Goal: Complete application form

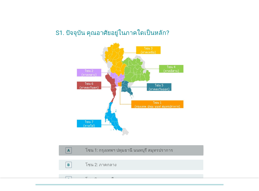
click at [172, 150] on div "radio_button_unchecked โซน 1: กรุงเทพฯ ปทุมธานี นนทบุรี สมุทรปราการ" at bounding box center [139, 150] width 109 height 5
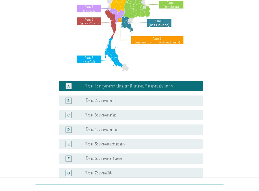
scroll to position [118, 0]
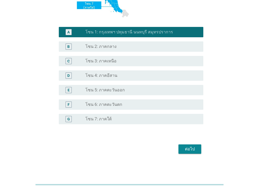
click at [188, 151] on div "ต่อไป" at bounding box center [189, 149] width 14 height 6
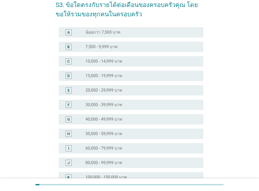
scroll to position [89, 0]
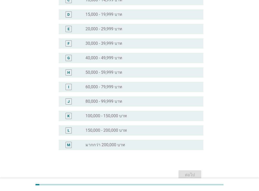
click at [71, 131] on div "L" at bounding box center [68, 130] width 6 height 6
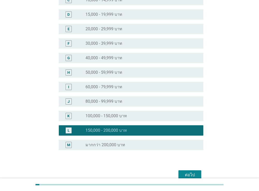
scroll to position [115, 0]
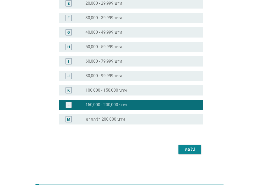
click at [191, 152] on div "ต่อไป" at bounding box center [189, 149] width 14 height 6
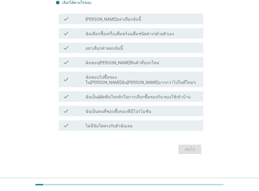
scroll to position [0, 0]
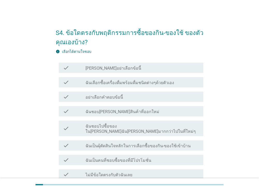
click at [109, 81] on label "ฉันเลือกซื้อเครื่องดื่มพร้อมดื่มชนิดต่างๆด้วยตัวเอง" at bounding box center [129, 82] width 88 height 5
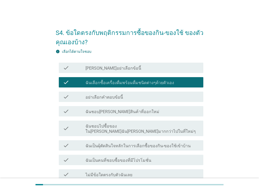
click at [109, 111] on label "ฉันชอบ[PERSON_NAME]สินค้าที่ออกใหม่" at bounding box center [122, 111] width 74 height 5
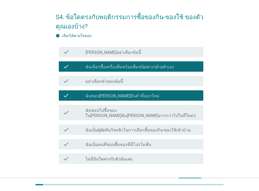
scroll to position [30, 0]
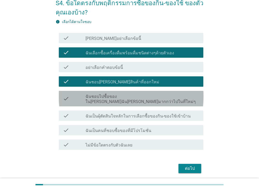
click at [133, 97] on label "ฉันชอบไปซื้อของใน[PERSON_NAME]ฉัน[PERSON_NAME]มากกว่าไปในที่ใหม่ๆ" at bounding box center [142, 99] width 114 height 10
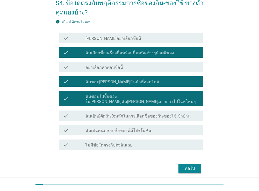
click at [132, 128] on label "ฉันเป็นคนที่ชอบซื้อของที่มีโปรโมชั่น" at bounding box center [118, 130] width 66 height 5
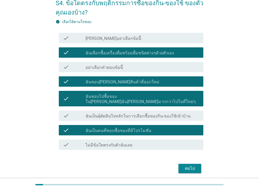
click at [196, 164] on button "ต่อไป" at bounding box center [189, 168] width 23 height 9
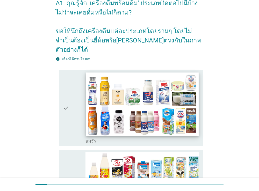
click at [196, 115] on img at bounding box center [142, 103] width 112 height 63
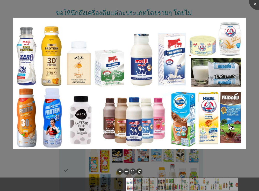
scroll to position [59, 0]
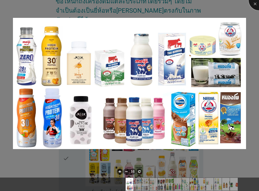
click at [253, 3] on div at bounding box center [258, 0] width 21 height 21
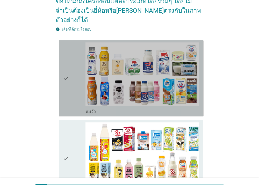
click at [63, 68] on icon "check" at bounding box center [66, 78] width 6 height 72
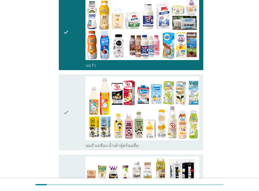
scroll to position [119, 0]
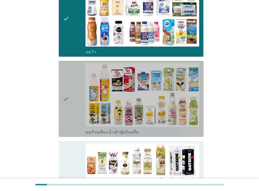
click at [66, 88] on icon "check" at bounding box center [66, 99] width 6 height 72
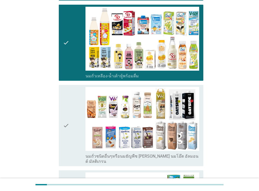
scroll to position [179, 0]
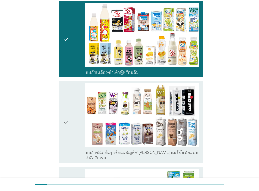
click at [63, 110] on div "check check_box_outline_blank นมถั่วชนิดอื่นๆหรือนมธัญพืช [PERSON_NAME] นมโอ๊ต …" at bounding box center [131, 121] width 145 height 81
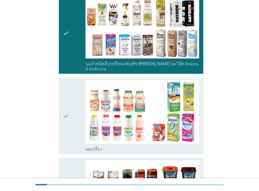
scroll to position [268, 0]
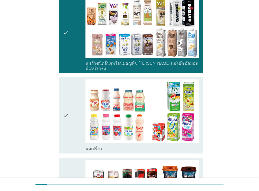
click at [65, 98] on icon "check" at bounding box center [66, 115] width 6 height 72
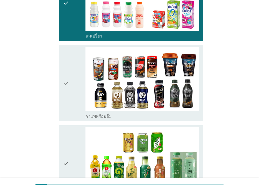
scroll to position [387, 0]
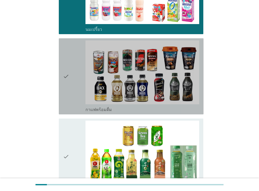
click at [68, 61] on icon "check" at bounding box center [66, 76] width 6 height 72
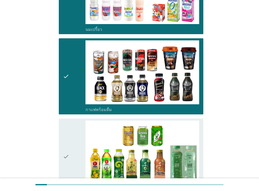
click at [67, 140] on icon "check" at bounding box center [66, 157] width 6 height 72
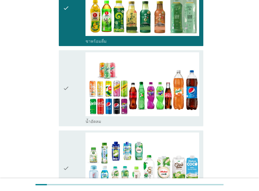
scroll to position [536, 0]
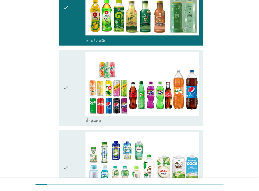
click at [65, 72] on icon "check" at bounding box center [66, 88] width 6 height 72
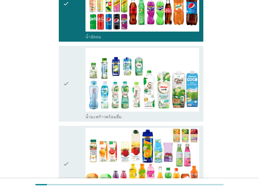
scroll to position [626, 0]
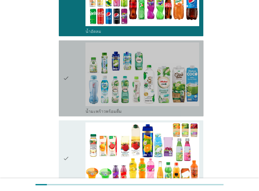
click at [64, 63] on icon "check" at bounding box center [66, 78] width 6 height 72
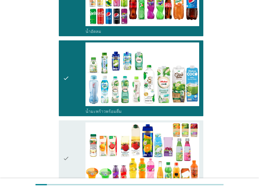
click at [68, 144] on icon "check" at bounding box center [66, 158] width 6 height 72
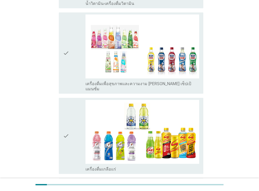
scroll to position [954, 0]
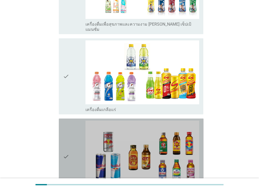
click at [66, 136] on icon "check" at bounding box center [66, 157] width 6 height 72
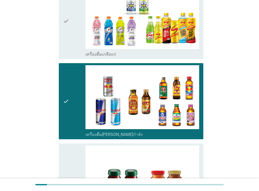
scroll to position [1073, 0]
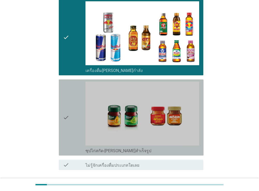
click at [65, 96] on icon "check" at bounding box center [66, 117] width 6 height 72
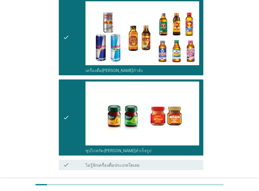
click at [188, 185] on div "ต่อไป" at bounding box center [189, 188] width 14 height 6
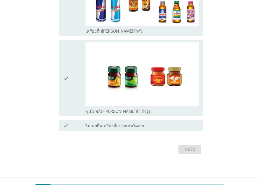
scroll to position [0, 0]
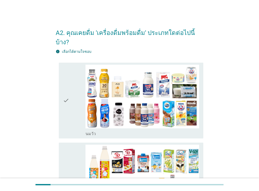
click at [65, 91] on icon "check" at bounding box center [66, 101] width 6 height 72
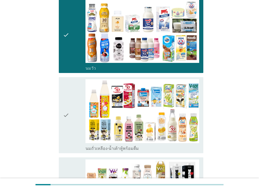
scroll to position [89, 0]
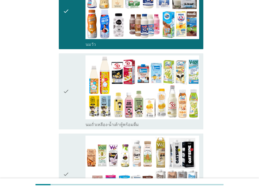
click at [67, 81] on icon "check" at bounding box center [66, 91] width 6 height 72
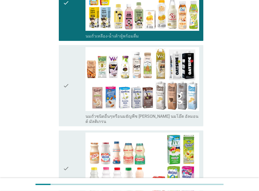
scroll to position [179, 0]
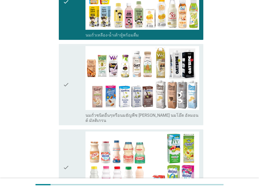
click at [65, 72] on icon "check" at bounding box center [66, 84] width 6 height 77
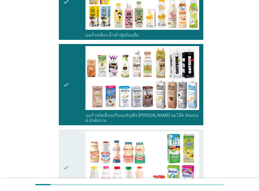
click at [66, 154] on icon "check" at bounding box center [66, 167] width 6 height 72
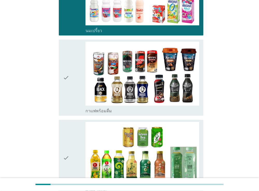
scroll to position [357, 0]
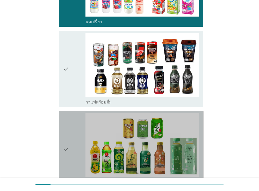
click at [68, 137] on icon "check" at bounding box center [66, 149] width 6 height 72
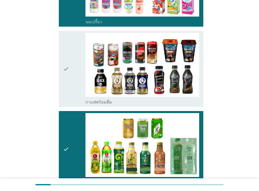
scroll to position [477, 0]
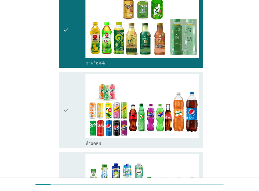
click at [66, 94] on icon "check" at bounding box center [66, 110] width 6 height 72
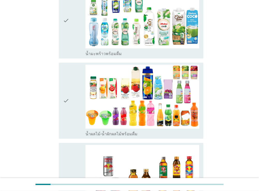
scroll to position [656, 0]
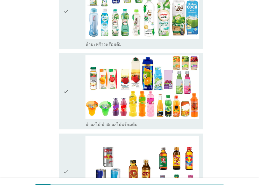
click at [64, 75] on icon "check" at bounding box center [66, 91] width 6 height 72
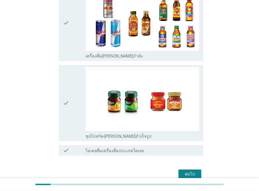
scroll to position [805, 0]
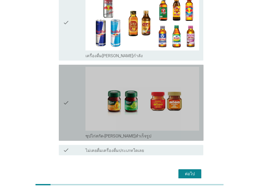
click at [65, 87] on icon "check" at bounding box center [66, 103] width 6 height 72
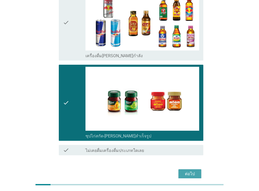
click at [193, 171] on div "ต่อไป" at bounding box center [189, 174] width 14 height 6
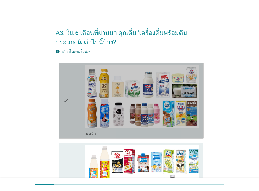
click at [64, 100] on icon "check" at bounding box center [66, 101] width 6 height 72
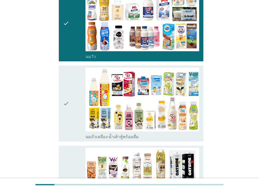
scroll to position [119, 0]
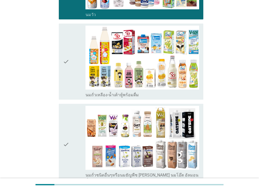
click at [67, 61] on icon "check" at bounding box center [66, 62] width 6 height 72
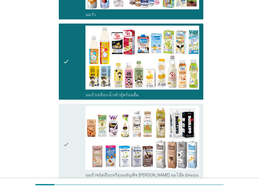
click at [63, 138] on icon "check" at bounding box center [66, 144] width 6 height 77
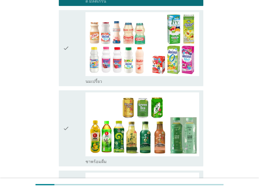
scroll to position [387, 0]
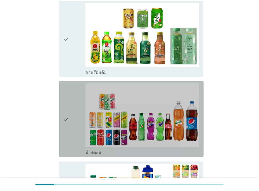
click at [64, 112] on icon "check" at bounding box center [66, 119] width 6 height 72
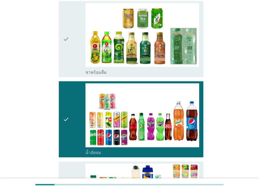
scroll to position [506, 0]
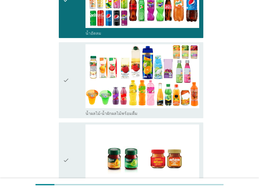
click at [65, 71] on icon "check" at bounding box center [66, 80] width 6 height 72
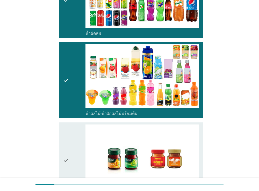
scroll to position [582, 0]
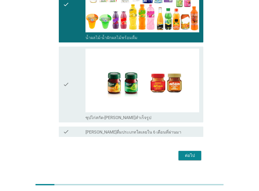
click at [194, 152] on div "ต่อไป" at bounding box center [189, 155] width 14 height 6
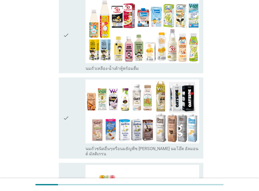
scroll to position [149, 0]
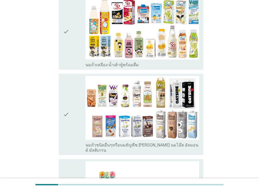
click at [62, 110] on div "check check_box_outline_blank นมถั่วชนิดอื่นๆหรือนมธัญพืช [PERSON_NAME] นมโอ๊ต …" at bounding box center [131, 114] width 145 height 81
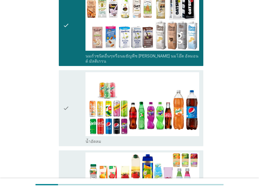
scroll to position [238, 0]
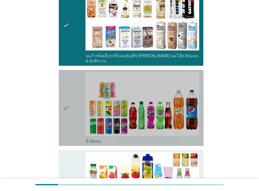
click at [65, 102] on icon "check" at bounding box center [66, 108] width 6 height 72
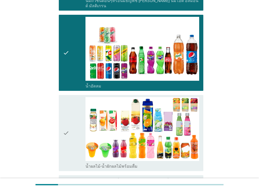
scroll to position [298, 0]
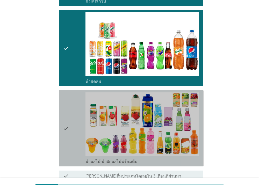
click at [67, 123] on icon "check" at bounding box center [66, 128] width 6 height 72
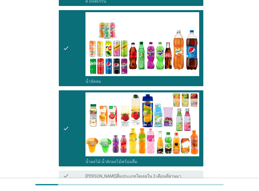
scroll to position [342, 0]
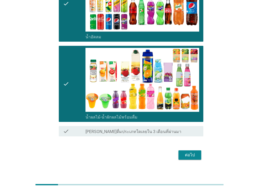
click at [192, 152] on div "ต่อไป" at bounding box center [189, 155] width 14 height 6
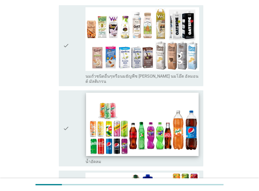
scroll to position [89, 0]
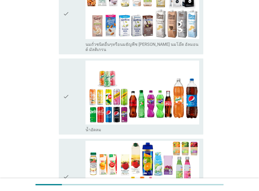
click at [67, 92] on icon "check" at bounding box center [66, 97] width 6 height 72
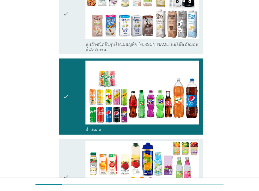
click at [70, 168] on div "check" at bounding box center [74, 177] width 23 height 72
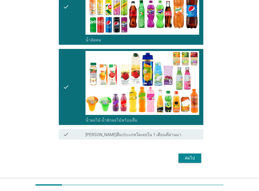
scroll to position [182, 0]
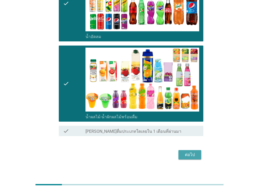
click at [192, 152] on div "ต่อไป" at bounding box center [189, 155] width 14 height 6
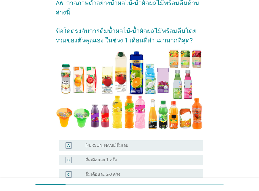
scroll to position [59, 0]
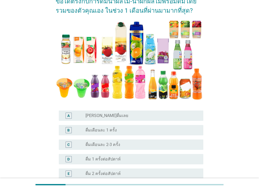
click at [67, 130] on div "B" at bounding box center [68, 130] width 6 height 6
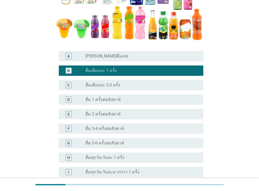
scroll to position [172, 0]
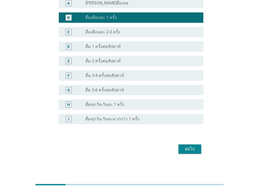
click at [196, 148] on div "ต่อไป" at bounding box center [189, 149] width 14 height 6
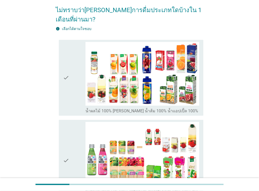
scroll to position [59, 0]
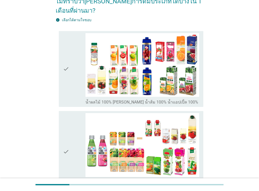
click at [66, 143] on icon "check" at bounding box center [66, 151] width 6 height 77
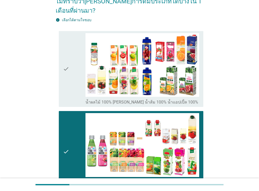
click at [66, 54] on icon "check" at bounding box center [66, 69] width 6 height 72
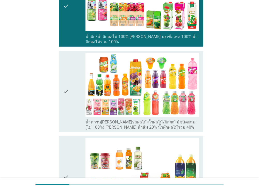
scroll to position [208, 0]
